Goal: Information Seeking & Learning: Learn about a topic

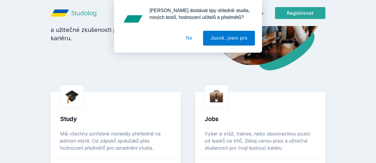
scroll to position [78, 0]
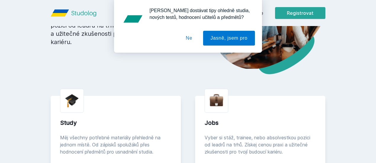
click at [288, 14] on div "[PERSON_NAME] dostávat tipy ohledně studia, nových testů, hodnocení učitelů a p…" at bounding box center [188, 26] width 376 height 53
click at [214, 37] on button "Jasně, jsem pro" at bounding box center [229, 38] width 52 height 15
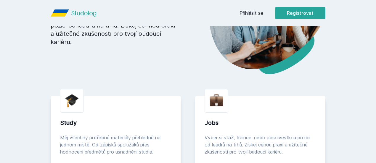
click at [263, 15] on link "Přihlásit se" at bounding box center [252, 12] width 24 height 7
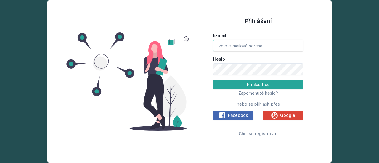
type input "[EMAIL_ADDRESS][DOMAIN_NAME]"
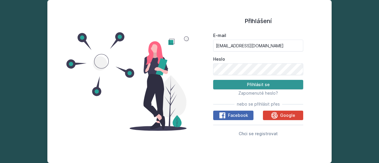
click at [248, 85] on button "Přihlásit se" at bounding box center [258, 84] width 90 height 9
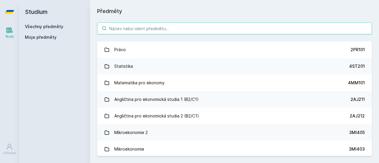
click at [249, 32] on input "search" at bounding box center [234, 29] width 275 height 12
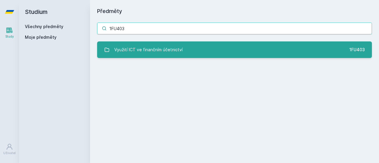
type input "1FU403"
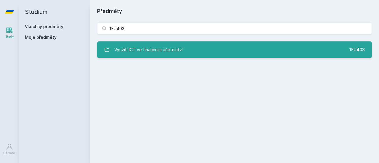
click at [243, 46] on link "Využití ICT ve finančním účetnictví 1FU403" at bounding box center [234, 49] width 275 height 17
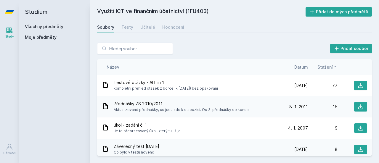
click at [303, 68] on span "Datum" at bounding box center [301, 67] width 14 height 6
click at [303, 68] on span "Datum" at bounding box center [297, 67] width 14 height 6
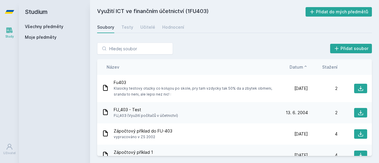
click at [303, 68] on span "Datum" at bounding box center [297, 67] width 14 height 6
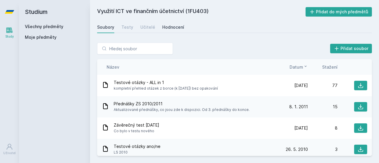
click at [168, 29] on div "Hodnocení" at bounding box center [173, 27] width 22 height 6
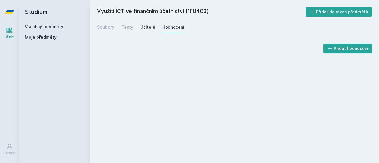
click at [143, 27] on div "Učitelé" at bounding box center [147, 27] width 15 height 6
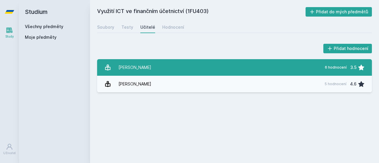
click at [167, 72] on link "Hora [PERSON_NAME] 6 hodnocení 3.5" at bounding box center [234, 67] width 275 height 17
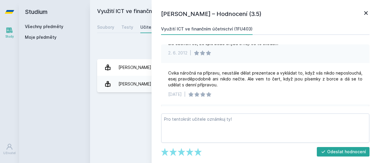
scroll to position [136, 0]
click at [140, 106] on div "Využití ICT ve finančním účetnictví (1FU403) Přidat do mých předmětů [GEOGRAPHI…" at bounding box center [234, 81] width 275 height 149
click at [367, 14] on icon at bounding box center [366, 13] width 4 height 4
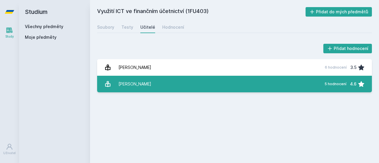
click at [215, 87] on link "[PERSON_NAME] 5 hodnocení 4.6" at bounding box center [234, 84] width 275 height 17
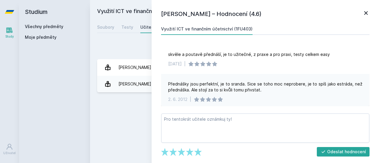
click at [365, 10] on icon at bounding box center [365, 12] width 7 height 7
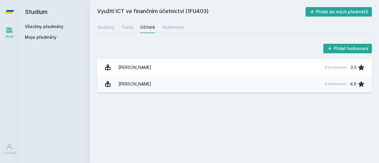
click at [5, 33] on link "Study" at bounding box center [9, 33] width 17 height 18
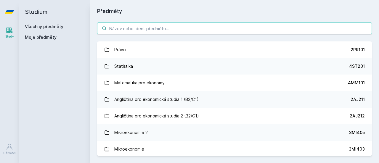
click at [129, 26] on input "search" at bounding box center [234, 29] width 275 height 12
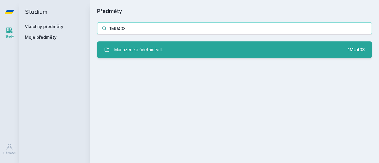
type input "1MU403"
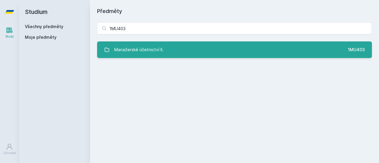
click at [149, 56] on link "Manažerské účetnictví II. 1MU403" at bounding box center [234, 49] width 275 height 17
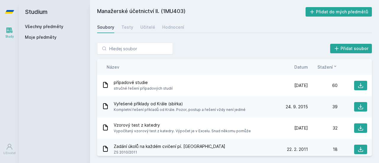
click at [301, 68] on span "Datum" at bounding box center [301, 67] width 14 height 6
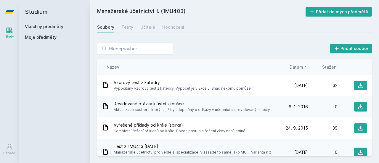
click at [301, 68] on span "Datum" at bounding box center [297, 67] width 14 height 6
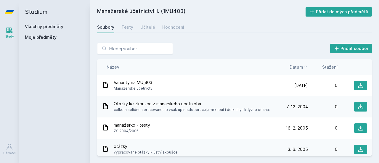
click at [298, 66] on span "Datum" at bounding box center [297, 67] width 14 height 6
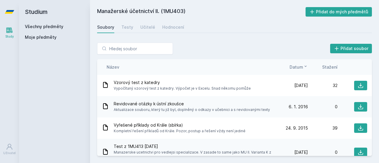
click at [298, 66] on span "Datum" at bounding box center [297, 67] width 14 height 6
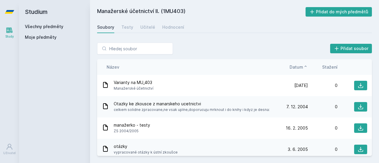
click at [298, 66] on span "Datum" at bounding box center [297, 67] width 14 height 6
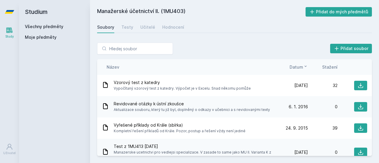
click at [107, 27] on div "Soubory" at bounding box center [105, 27] width 17 height 6
click at [130, 25] on div "Testy" at bounding box center [127, 27] width 12 height 6
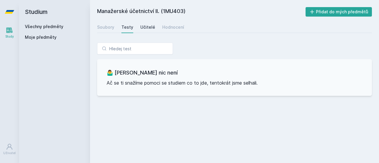
click at [148, 26] on div "Učitelé" at bounding box center [147, 27] width 15 height 6
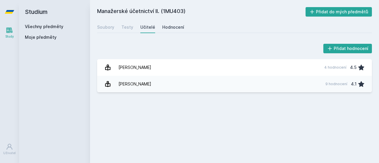
click at [165, 29] on div "Hodnocení" at bounding box center [173, 27] width 22 height 6
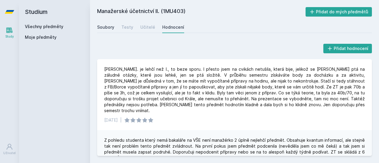
click at [106, 24] on div "Soubory" at bounding box center [105, 27] width 17 height 6
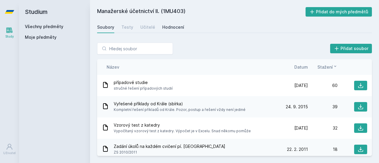
click at [174, 28] on div "Hodnocení" at bounding box center [173, 27] width 22 height 6
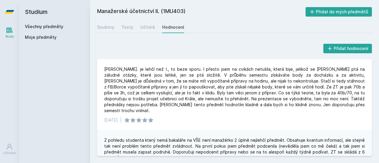
click at [11, 30] on icon at bounding box center [9, 30] width 7 height 7
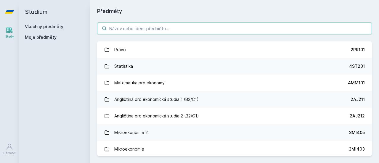
click at [247, 24] on input "search" at bounding box center [234, 29] width 275 height 12
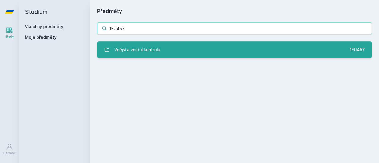
type input "1FU457"
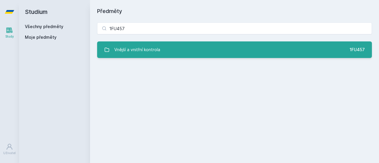
click at [250, 49] on link "Vnější a vnitřní kontrola 1FU457" at bounding box center [234, 49] width 275 height 17
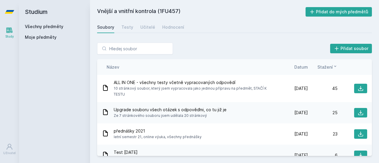
click at [321, 65] on span "Stažení" at bounding box center [324, 67] width 15 height 6
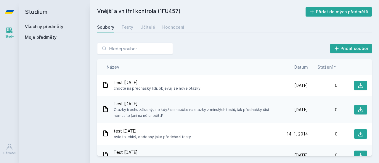
click at [321, 65] on span "Stažení" at bounding box center [324, 67] width 15 height 6
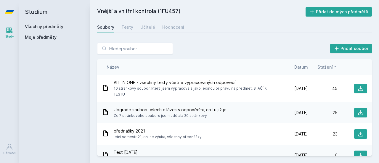
click at [321, 65] on span "Stažení" at bounding box center [324, 67] width 15 height 6
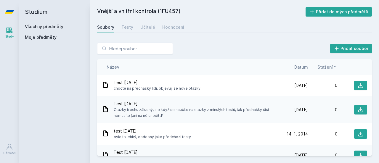
click at [321, 65] on span "Stažení" at bounding box center [324, 67] width 15 height 6
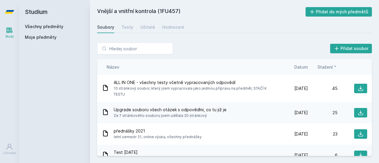
click at [321, 65] on span "Stažení" at bounding box center [324, 67] width 15 height 6
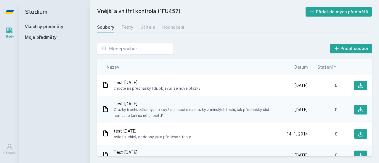
click at [297, 68] on span "Datum" at bounding box center [301, 67] width 14 height 6
